Goal: Transaction & Acquisition: Purchase product/service

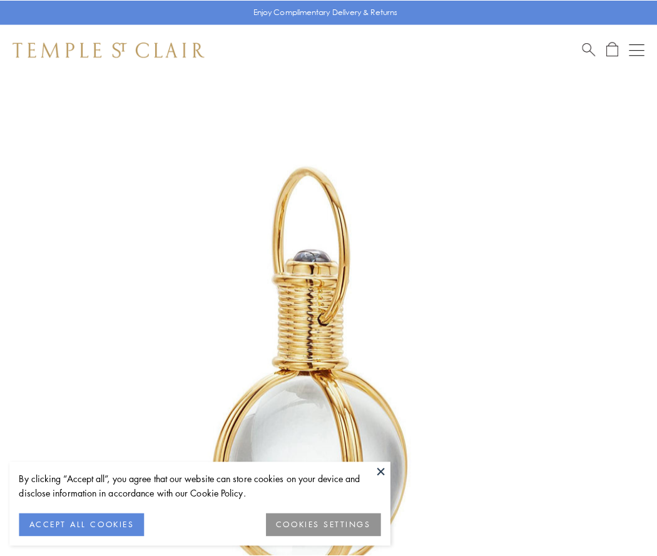
scroll to position [327, 0]
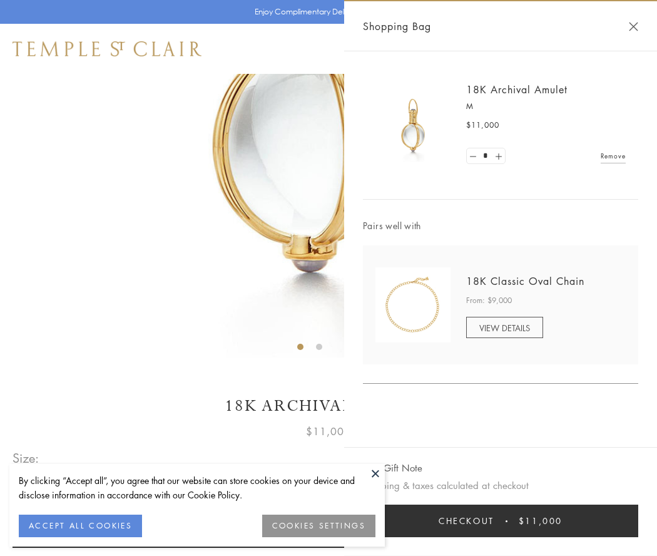
click at [500, 520] on button "Checkout $11,000" at bounding box center [500, 520] width 275 height 33
